Goal: Navigation & Orientation: Find specific page/section

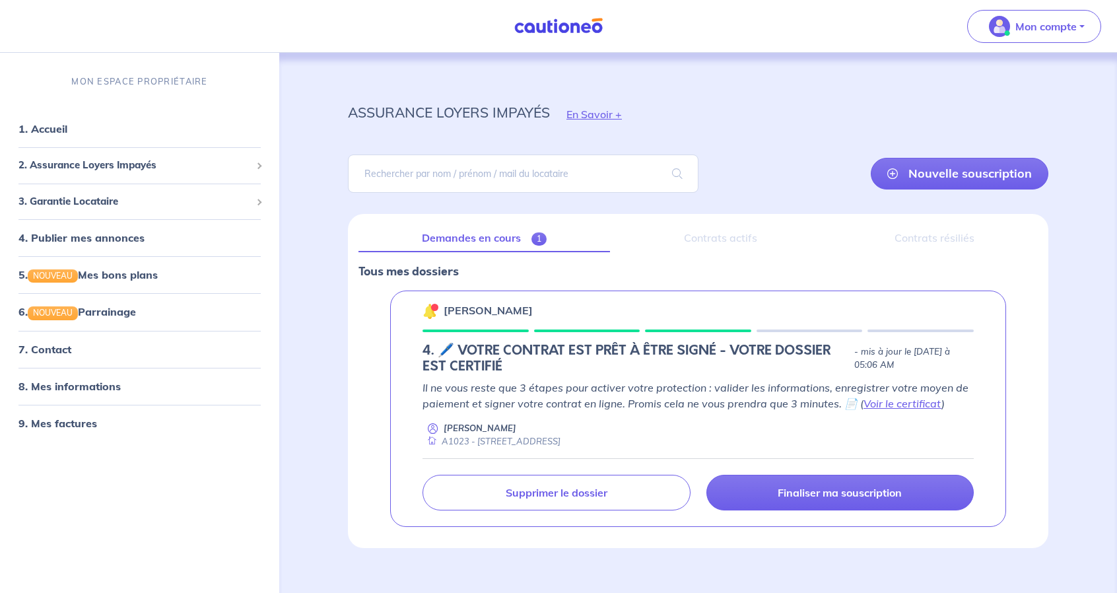
click at [787, 387] on p "Il ne vous reste que 3 étapes pour activer votre protection : valider les infor…" at bounding box center [697, 395] width 551 height 32
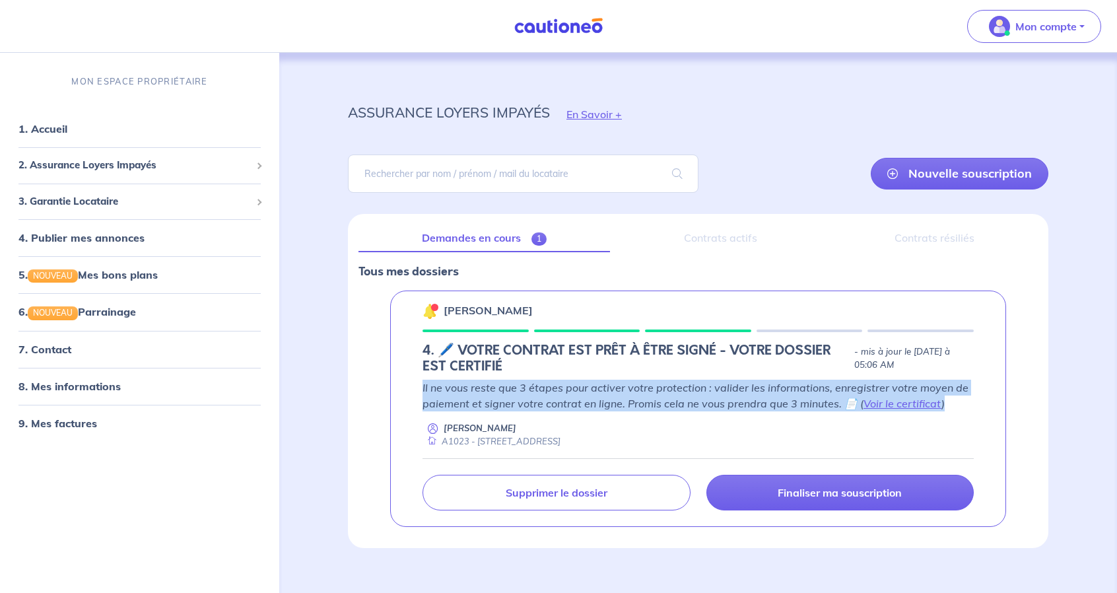
click at [787, 387] on p "Il ne vous reste que 3 étapes pour activer votre protection : valider les infor…" at bounding box center [697, 395] width 551 height 32
click at [755, 395] on p "Il ne vous reste que 3 étapes pour activer votre protection : valider les infor…" at bounding box center [697, 395] width 551 height 32
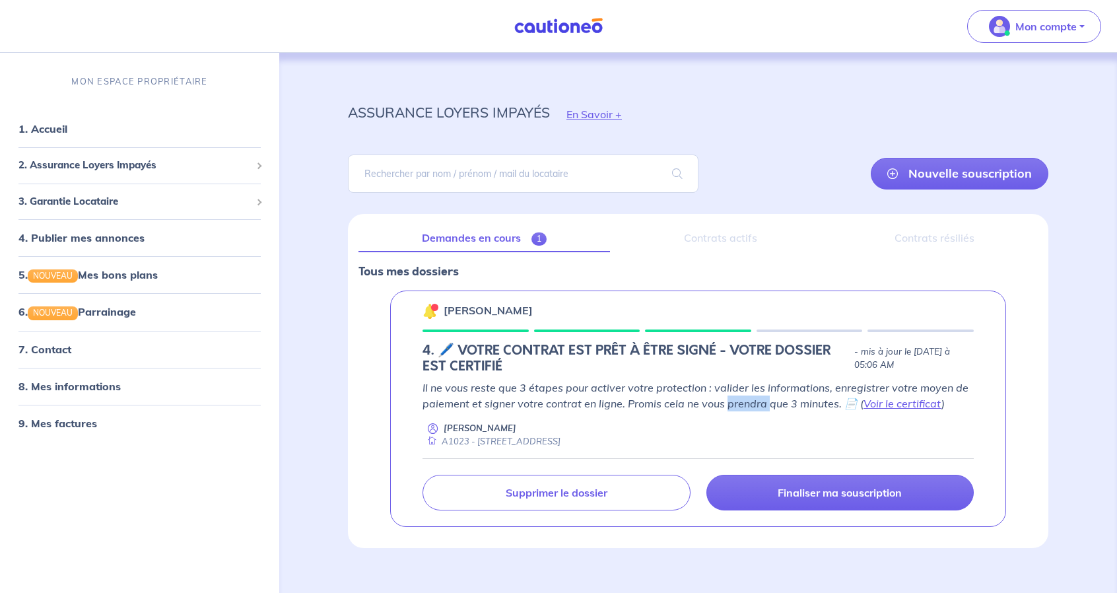
click at [755, 395] on p "Il ne vous reste que 3 étapes pour activer votre protection : valider les infor…" at bounding box center [697, 395] width 551 height 32
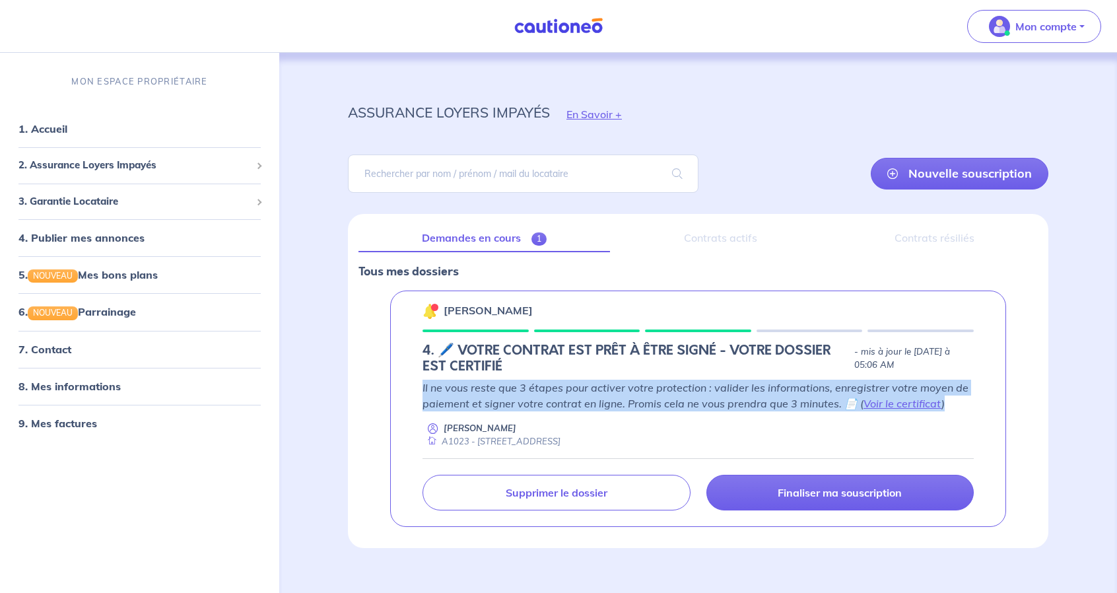
click at [755, 395] on p "Il ne vous reste que 3 étapes pour activer votre protection : valider les infor…" at bounding box center [697, 395] width 551 height 32
click at [681, 398] on p "Il ne vous reste que 3 étapes pour activer votre protection : valider les infor…" at bounding box center [697, 395] width 551 height 32
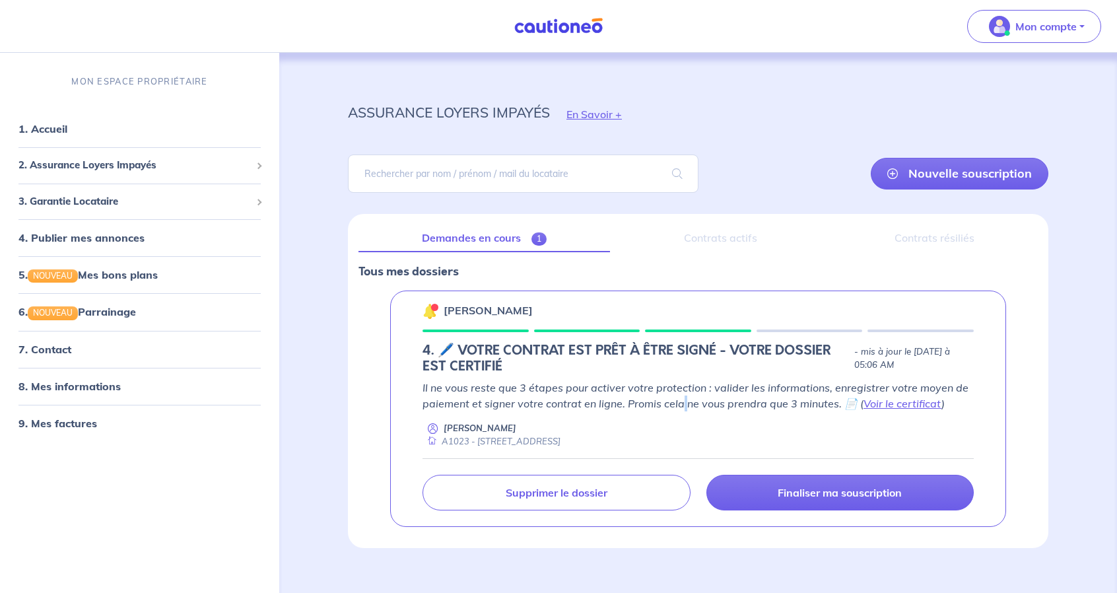
click at [681, 399] on p "Il ne vous reste que 3 étapes pour activer votre protection : valider les infor…" at bounding box center [697, 395] width 551 height 32
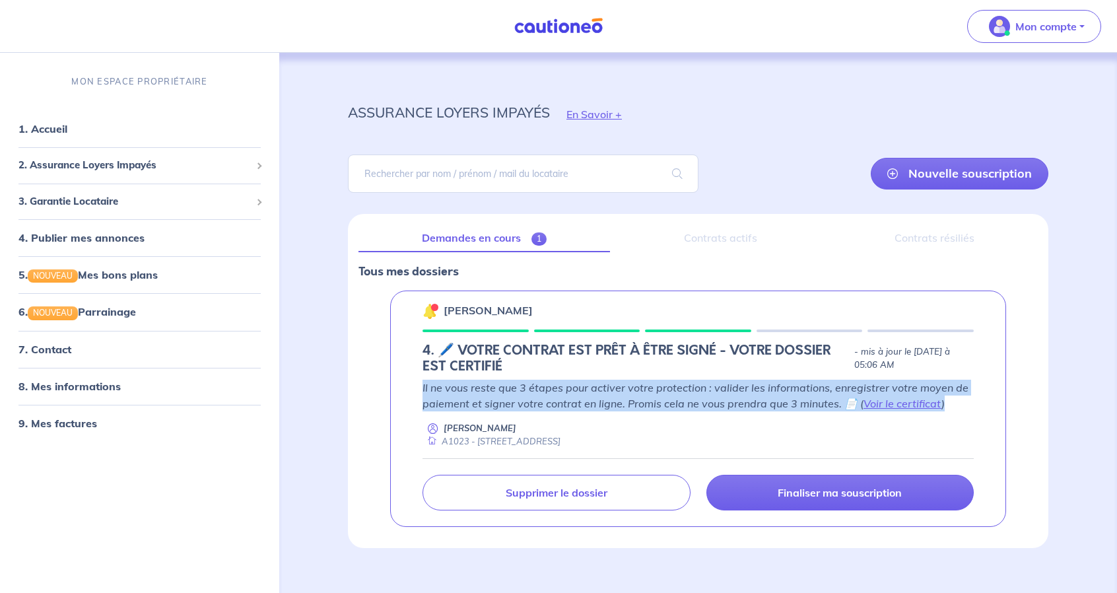
click at [681, 399] on p "Il ne vous reste que 3 étapes pour activer votre protection : valider les infor…" at bounding box center [697, 395] width 551 height 32
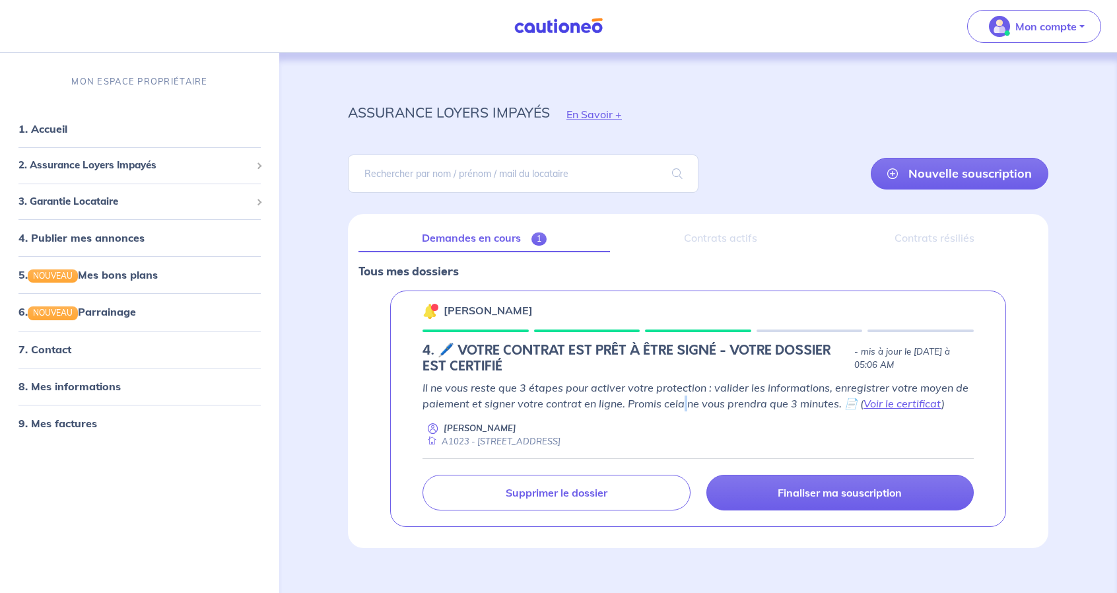
click at [681, 399] on p "Il ne vous reste que 3 étapes pour activer votre protection : valider les infor…" at bounding box center [697, 395] width 551 height 32
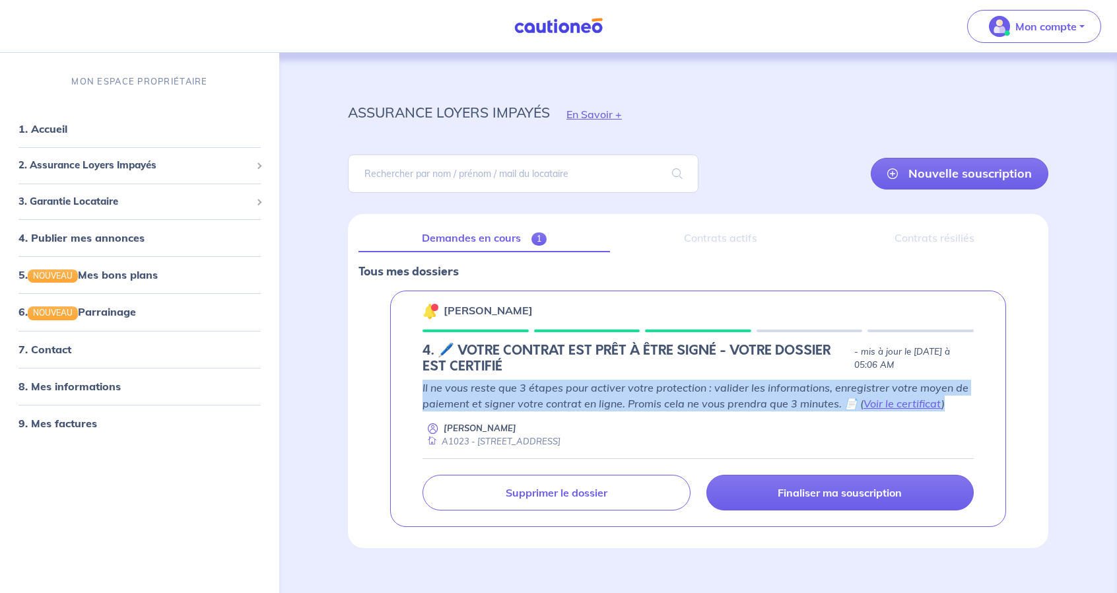
click at [681, 399] on p "Il ne vous reste que 3 étapes pour activer votre protection : valider les infor…" at bounding box center [697, 395] width 551 height 32
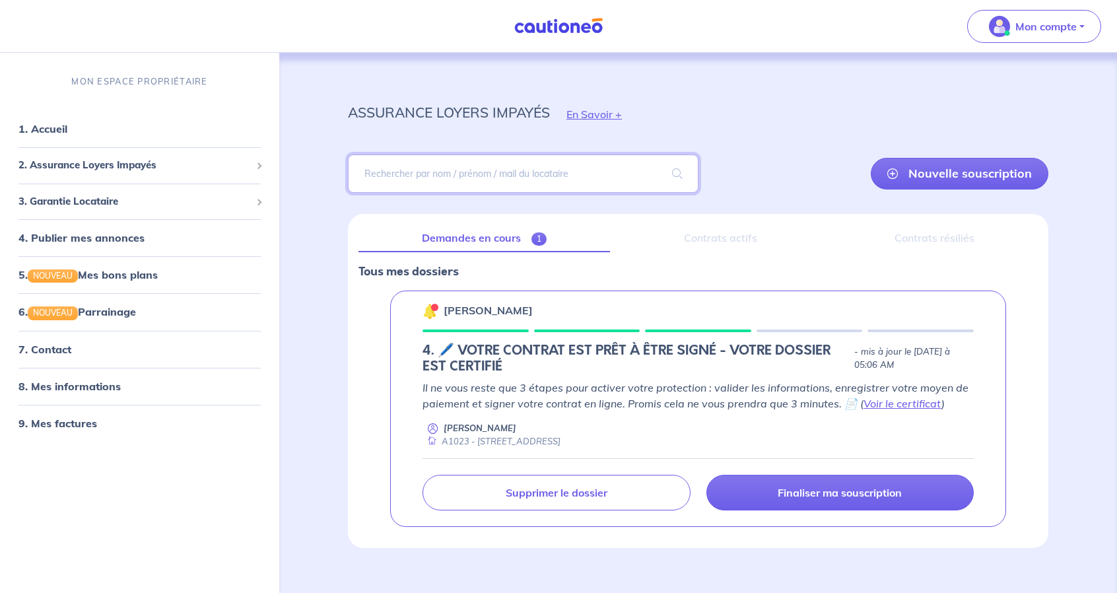
click at [507, 160] on input "search" at bounding box center [523, 173] width 350 height 38
click at [473, 311] on p "[PERSON_NAME]" at bounding box center [487, 310] width 89 height 16
click at [722, 243] on div "Contrats actifs" at bounding box center [720, 238] width 200 height 28
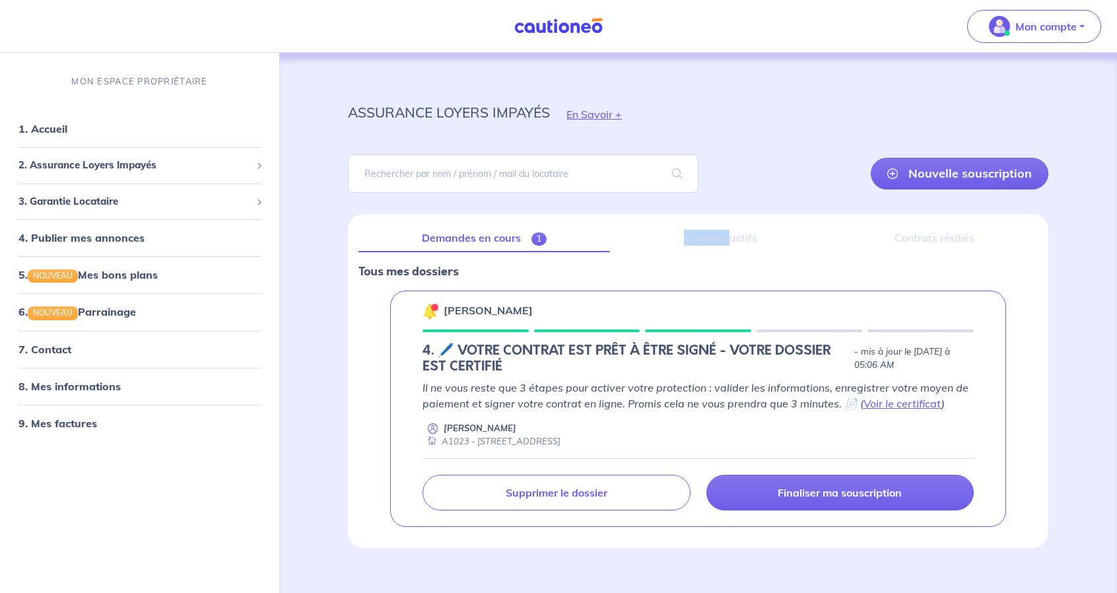
click at [722, 243] on div "Contrats actifs" at bounding box center [720, 238] width 200 height 28
click at [907, 233] on div "Contrats résiliés" at bounding box center [934, 238] width 207 height 28
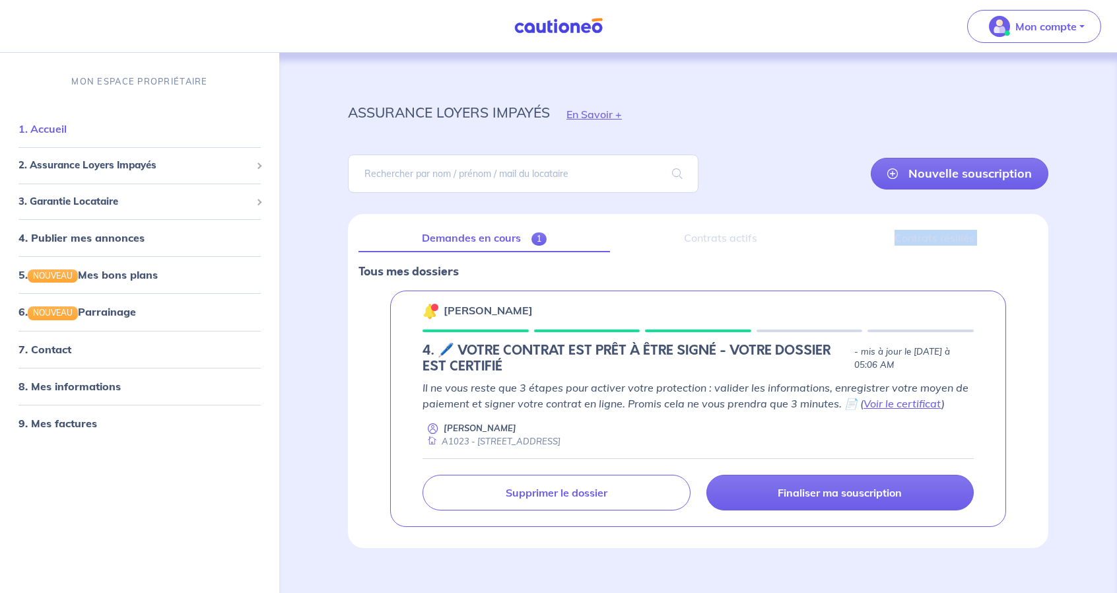
click at [67, 130] on link "1. Accueil" at bounding box center [42, 128] width 48 height 13
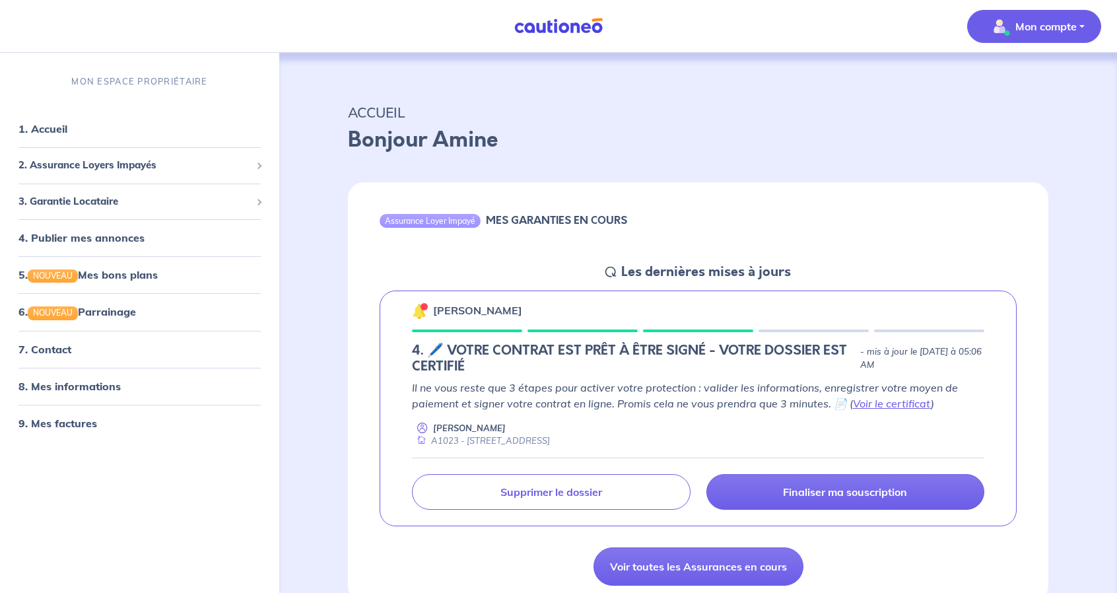
click at [1051, 33] on p "Mon compte" at bounding box center [1045, 26] width 61 height 16
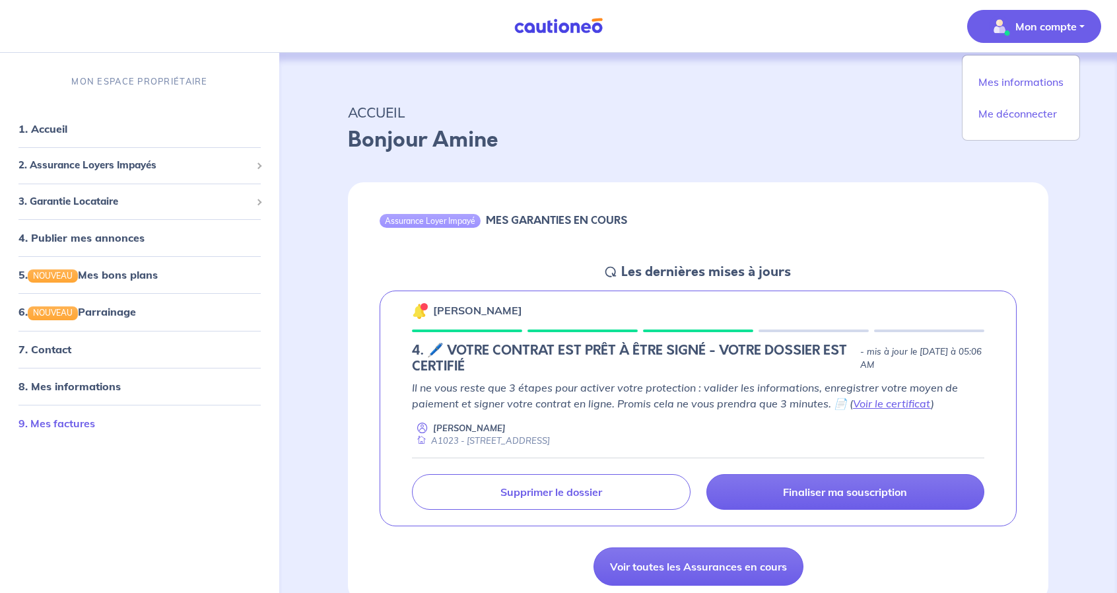
click at [86, 418] on link "9. Mes factures" at bounding box center [56, 422] width 77 height 13
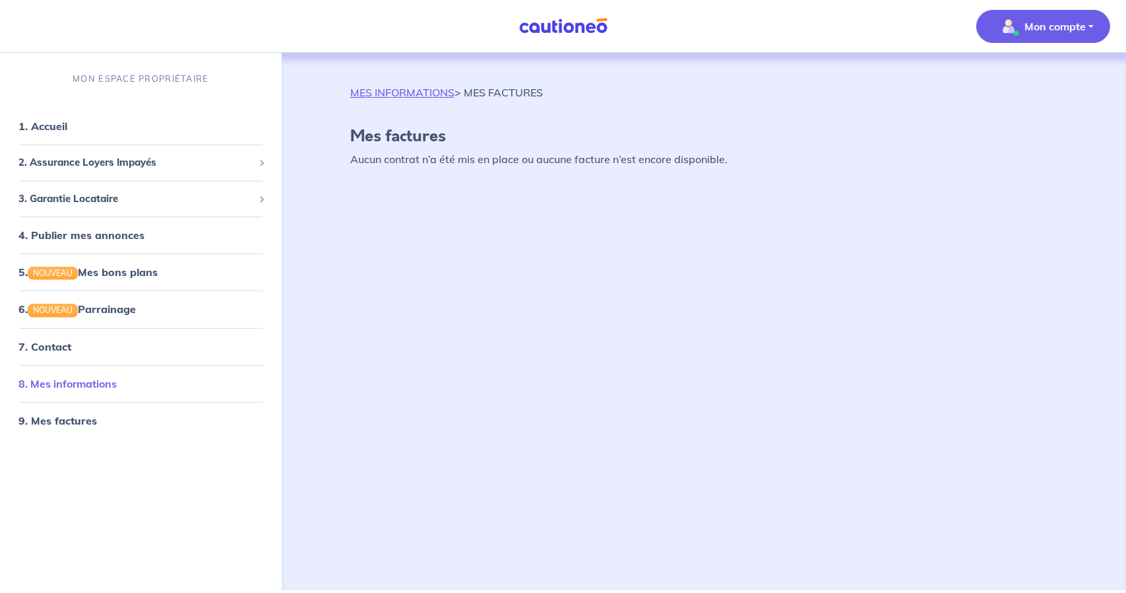
click at [110, 388] on link "8. Mes informations" at bounding box center [67, 382] width 98 height 13
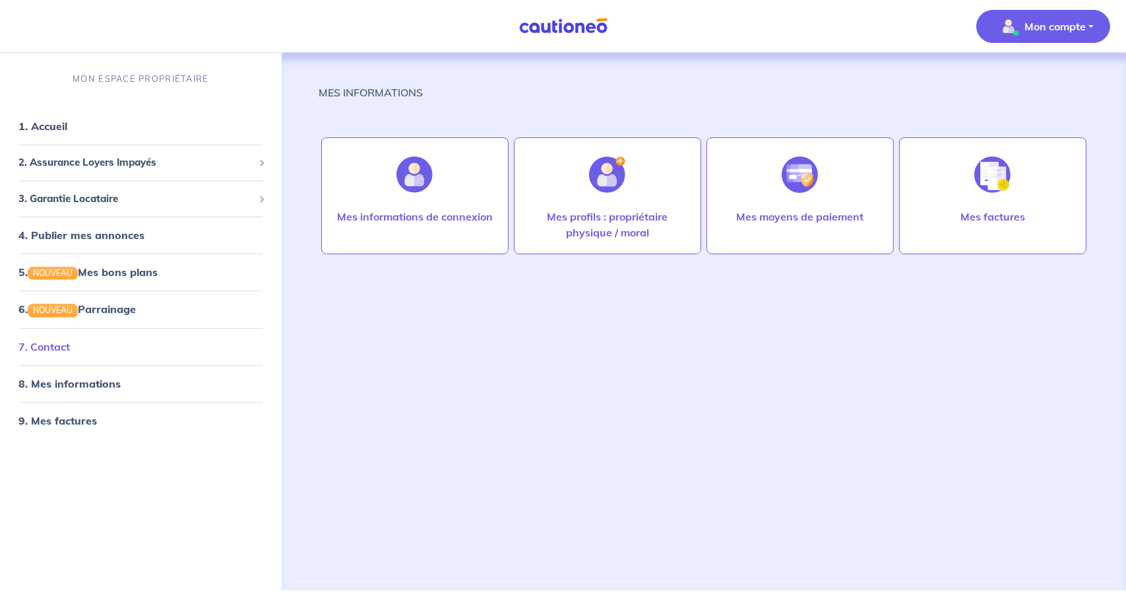
click at [70, 352] on link "7. Contact" at bounding box center [43, 345] width 51 height 13
